Goal: Check status

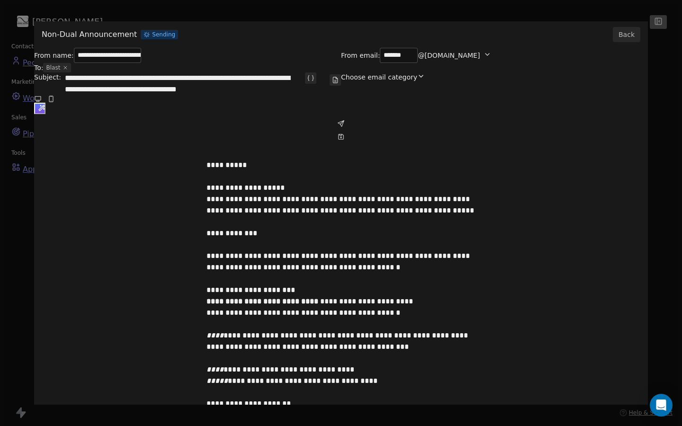
click at [629, 37] on button "Back" at bounding box center [626, 34] width 27 height 15
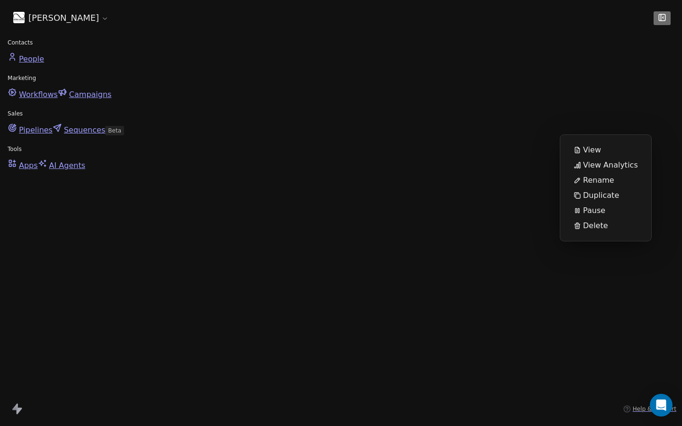
click at [604, 160] on span "View Analytics" at bounding box center [610, 165] width 55 height 11
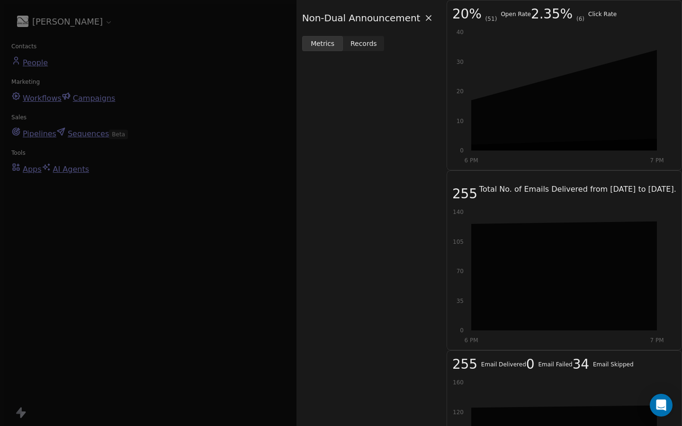
click at [350, 45] on span "Records" at bounding box center [363, 44] width 27 height 10
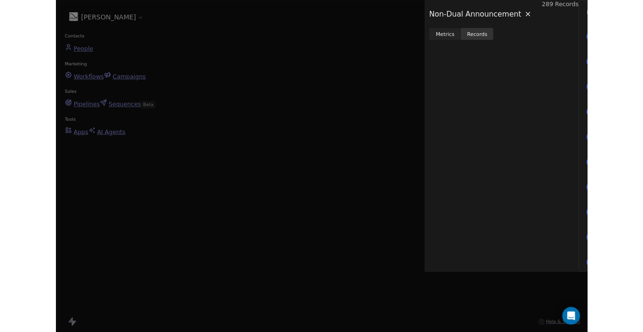
scroll to position [311, 0]
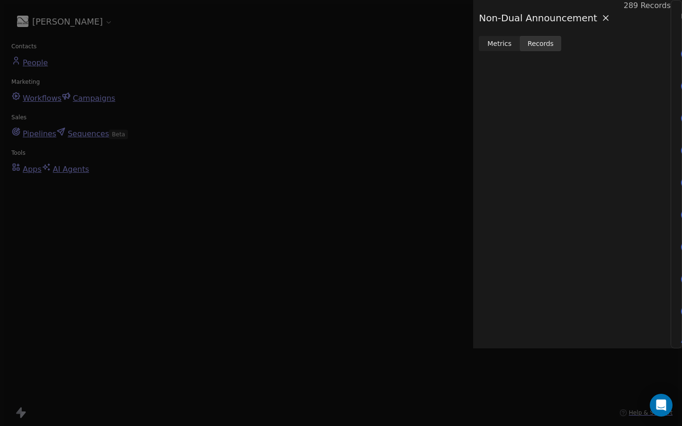
click at [610, 15] on icon at bounding box center [605, 17] width 9 height 9
